Goal: Navigation & Orientation: Find specific page/section

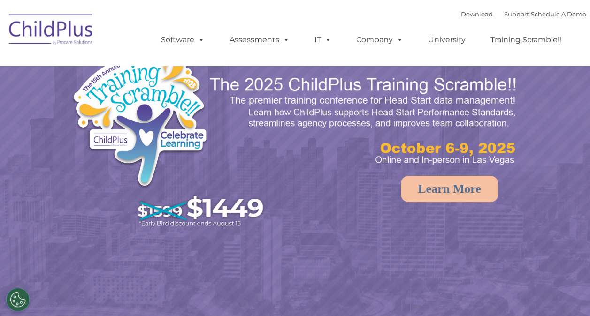
select select "MEDIUM"
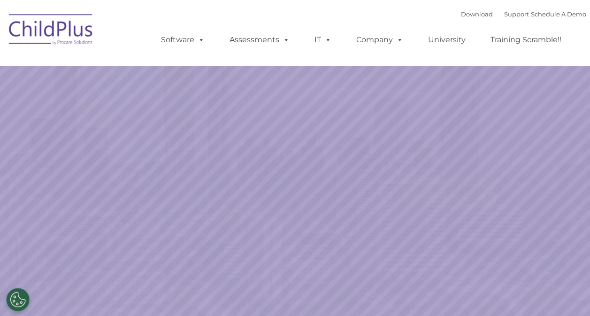
select select "MEDIUM"
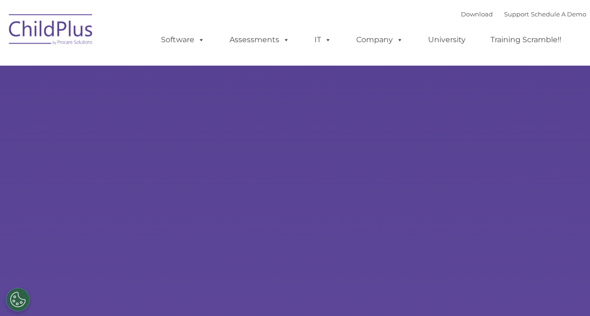
type input ""
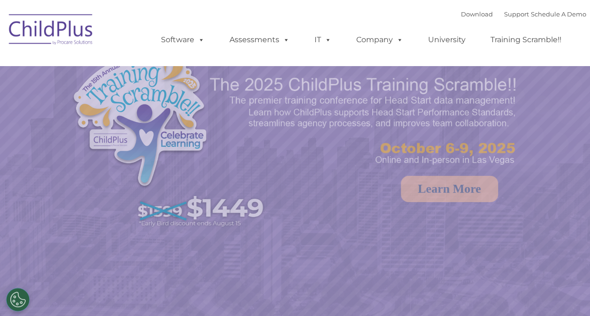
select select "MEDIUM"
